Goal: Transaction & Acquisition: Purchase product/service

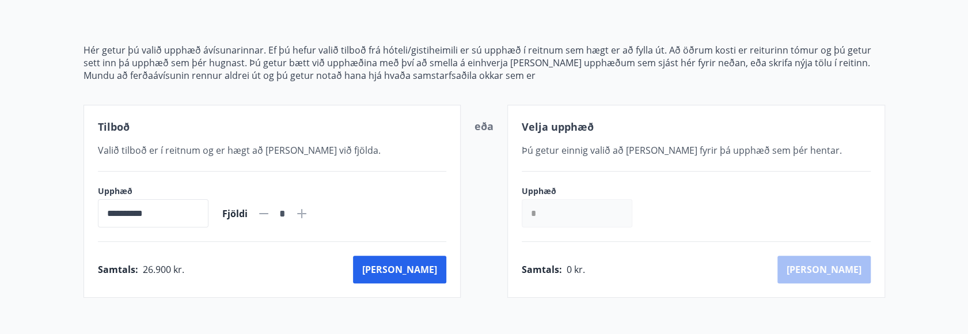
scroll to position [106, 0]
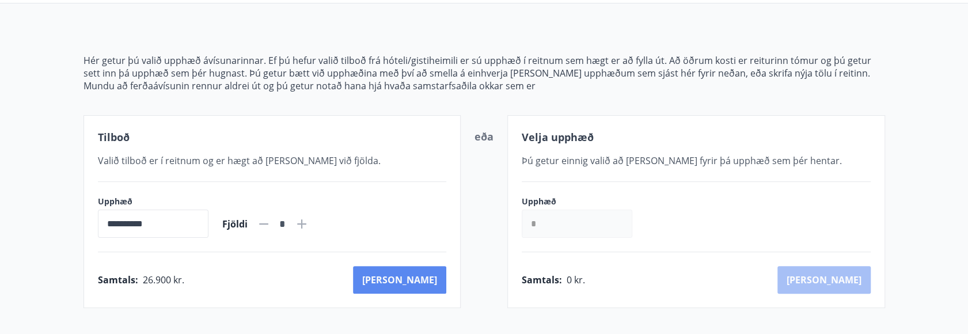
click at [431, 281] on button "[PERSON_NAME]" at bounding box center [399, 280] width 93 height 28
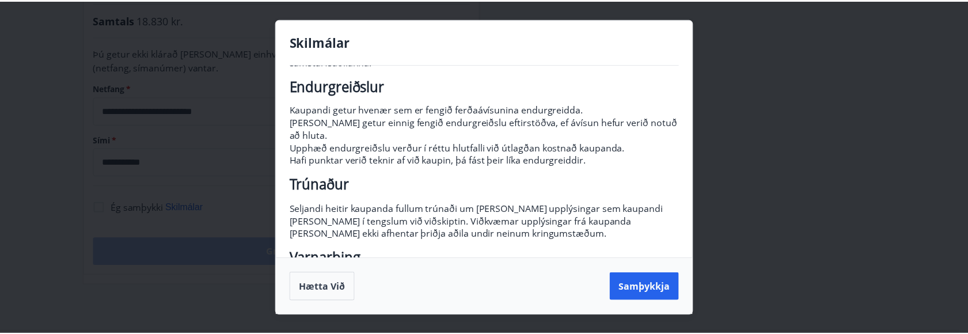
scroll to position [111, 0]
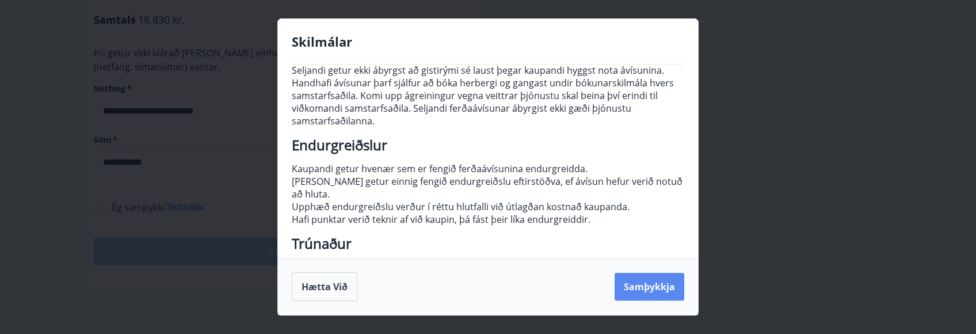
click at [668, 291] on button "Samþykkja" at bounding box center [650, 287] width 70 height 28
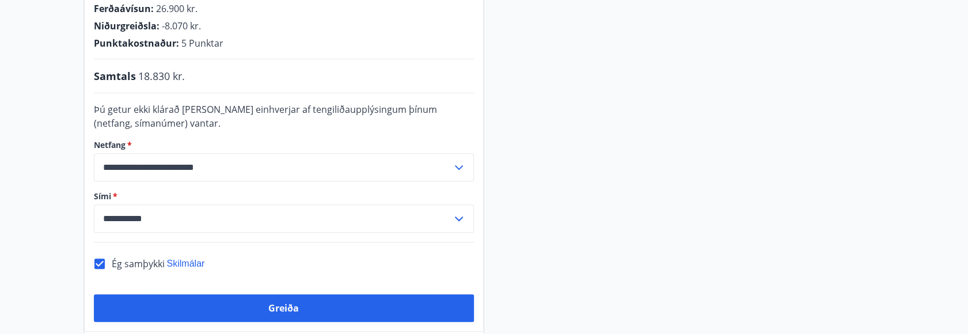
scroll to position [336, 0]
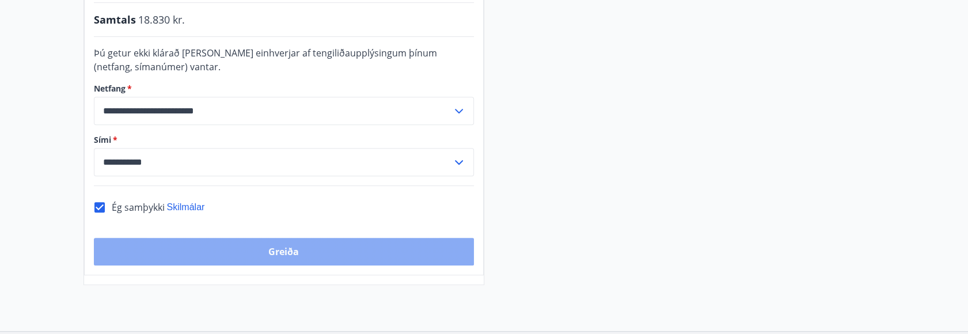
click at [264, 247] on button "Greiða" at bounding box center [284, 252] width 380 height 28
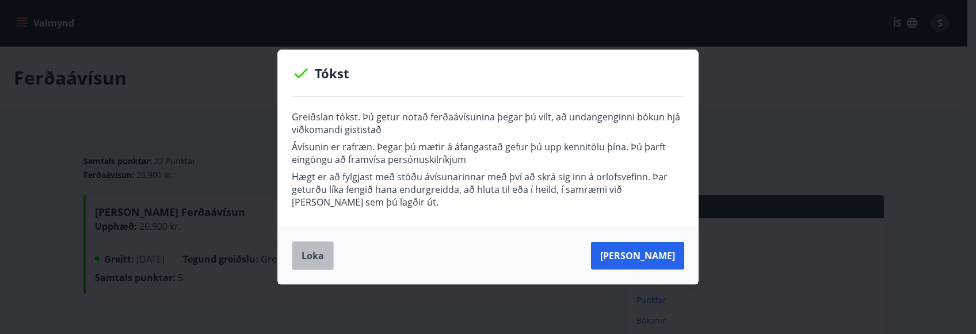
click at [320, 254] on button "Loka" at bounding box center [313, 255] width 42 height 29
